Goal: Task Accomplishment & Management: Manage account settings

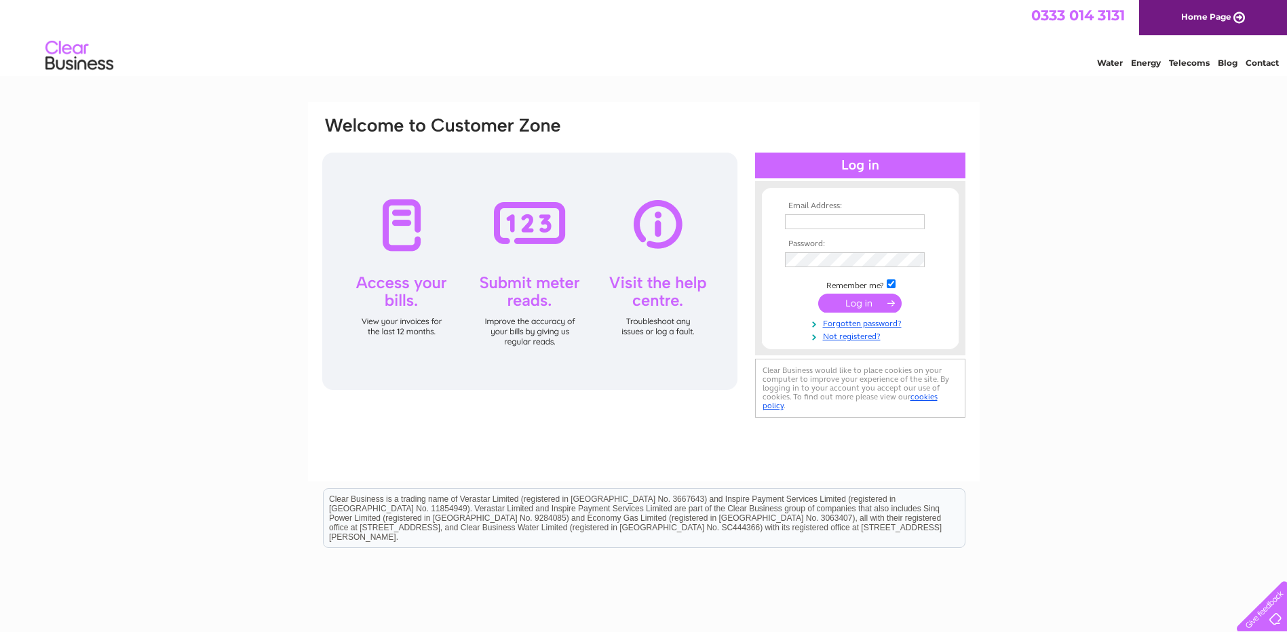
type input "[EMAIL_ADDRESS][DOMAIN_NAME]"
click at [858, 309] on input "submit" at bounding box center [859, 303] width 83 height 19
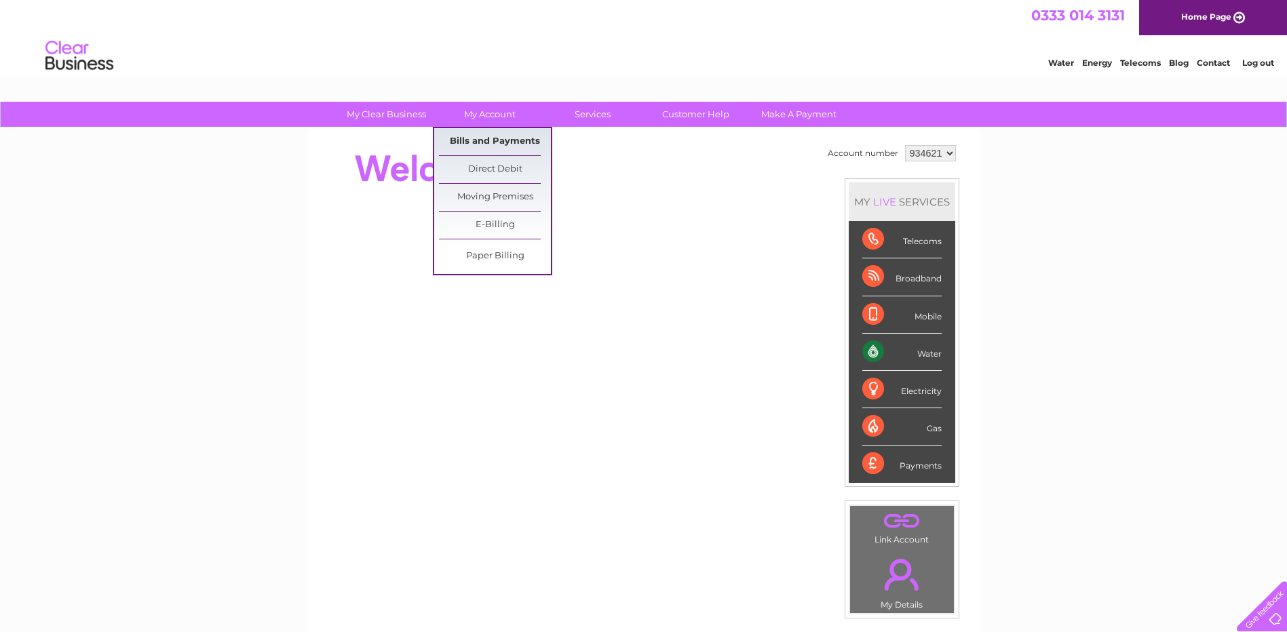
click at [488, 136] on link "Bills and Payments" at bounding box center [495, 141] width 112 height 27
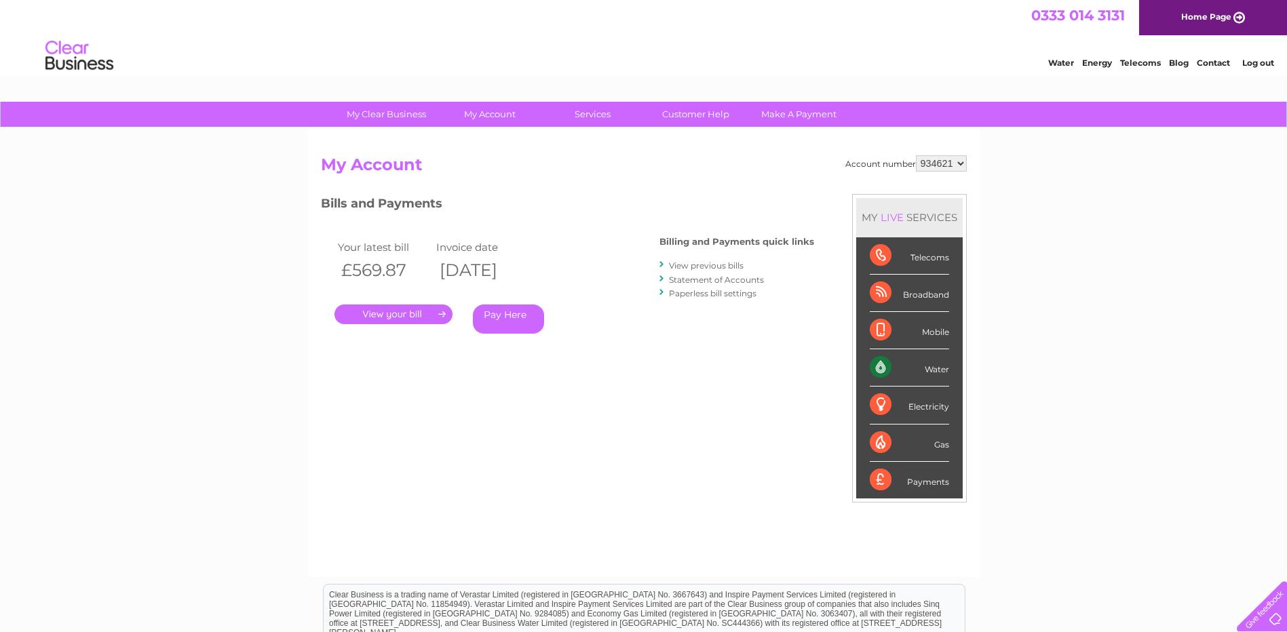
click at [389, 314] on link "." at bounding box center [393, 315] width 118 height 20
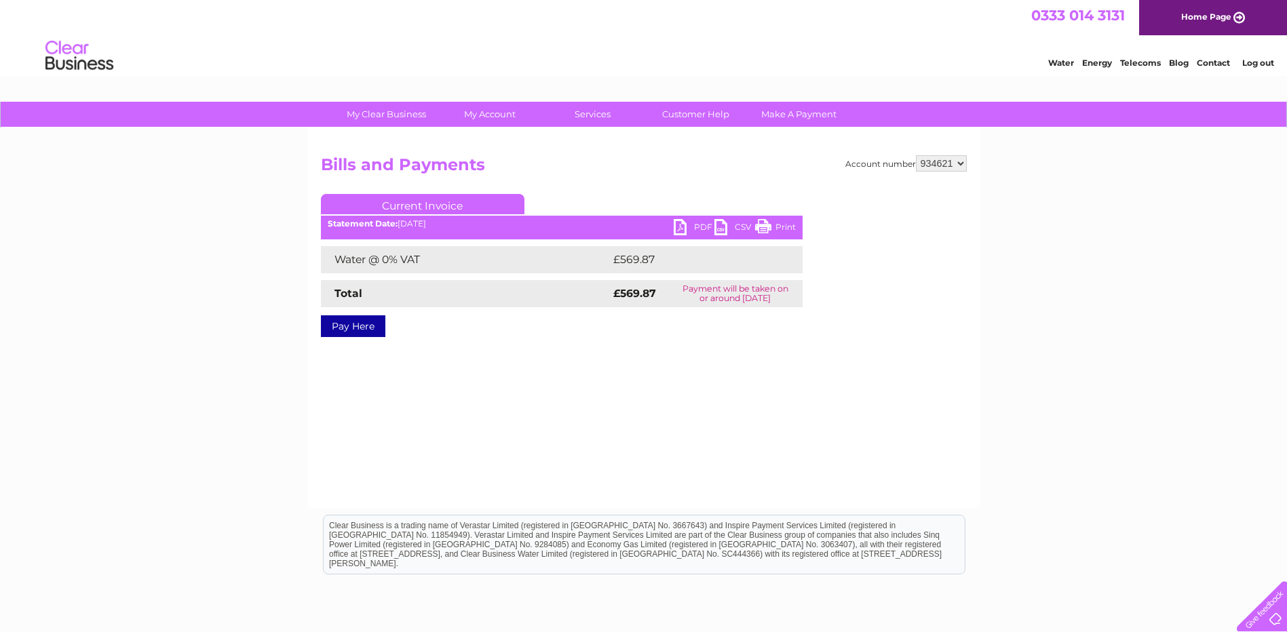
click at [700, 225] on link "PDF" at bounding box center [694, 229] width 41 height 20
